Goal: Find specific page/section: Find specific page/section

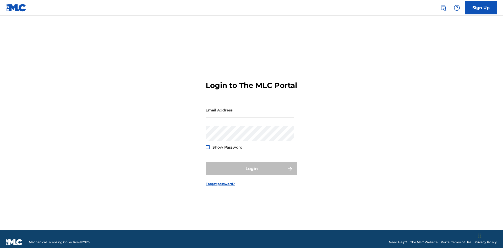
scroll to position [7, 0]
click at [250, 108] on input "Email Address" at bounding box center [250, 110] width 89 height 15
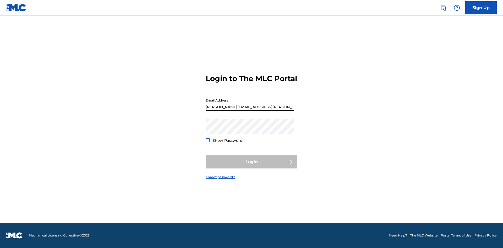
type input "[PERSON_NAME][EMAIL_ADDRESS][PERSON_NAME][DOMAIN_NAME]"
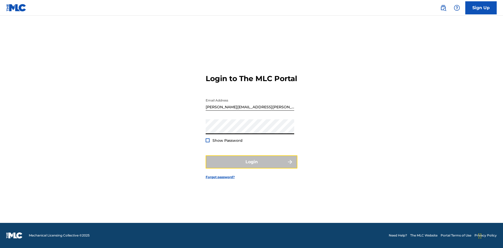
click at [251, 167] on button "Login" at bounding box center [252, 162] width 92 height 13
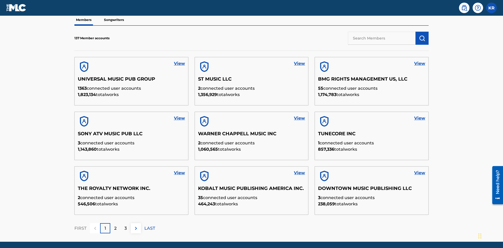
click at [382, 38] on input "text" at bounding box center [382, 38] width 68 height 13
type input "[PERSON_NAME]"
click at [422, 35] on img "submit" at bounding box center [422, 38] width 6 height 6
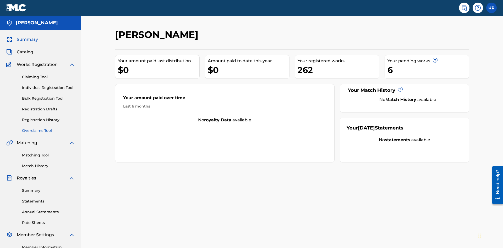
click at [48, 128] on link "Overclaims Tool" at bounding box center [48, 130] width 53 height 5
